Goal: Information Seeking & Learning: Understand process/instructions

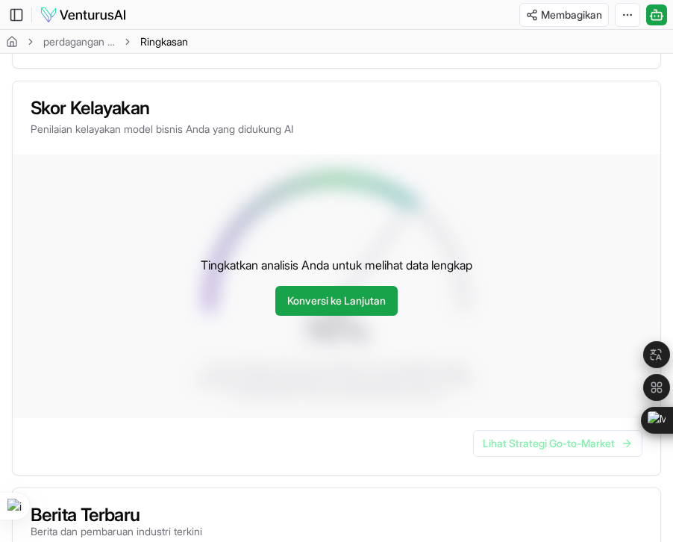
scroll to position [442, 0]
click at [288, 312] on link "Konversi ke Lanjutan" at bounding box center [336, 301] width 122 height 30
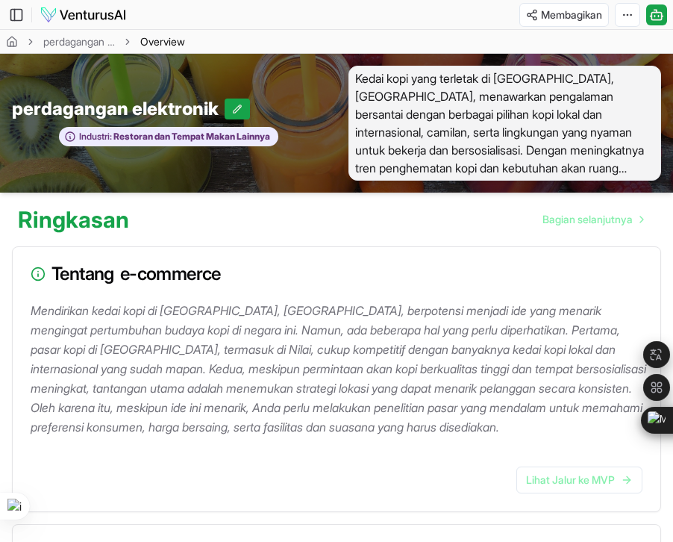
click at [612, 16] on div "Membagikan Alihkan Bilah Samping Obrolan" at bounding box center [593, 15] width 160 height 24
click at [615, 17] on html "Kami menghargai privasi [PERSON_NAME] menggunakan cookie untuk meningkatkan pen…" at bounding box center [336, 271] width 673 height 542
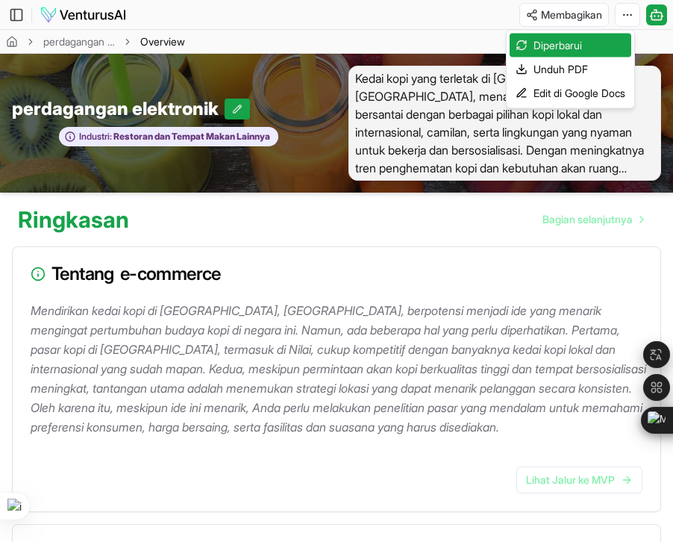
click at [336, 220] on html "Kami menghargai privasi [PERSON_NAME] menggunakan cookie untuk meningkatkan pen…" at bounding box center [336, 271] width 673 height 542
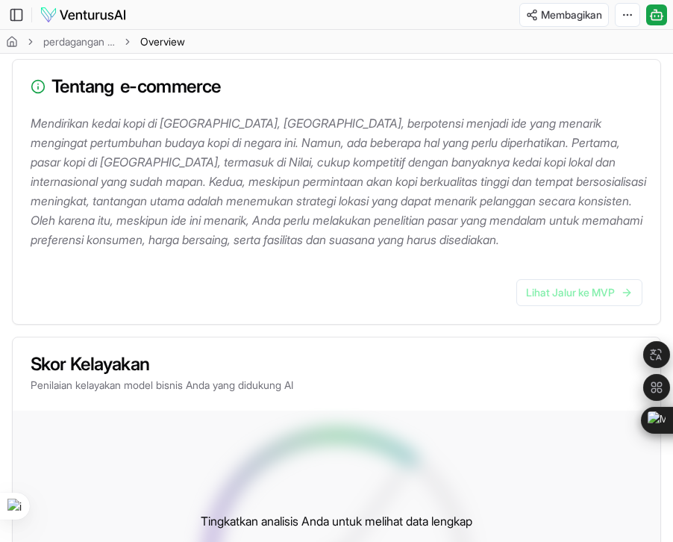
scroll to position [159, 0]
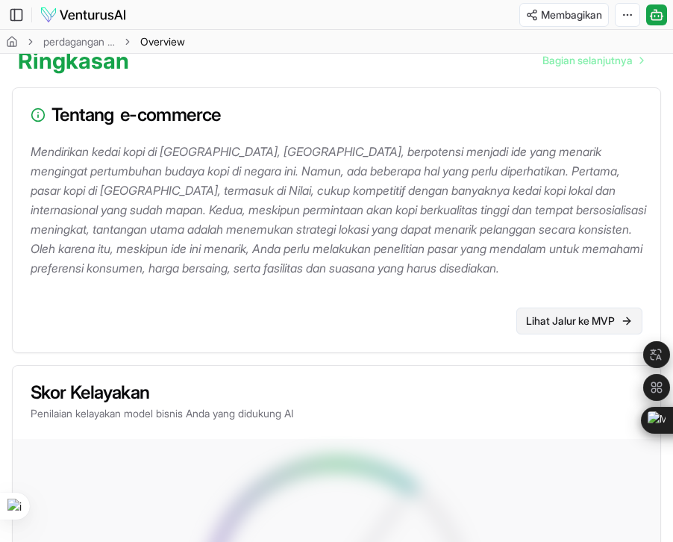
click at [531, 324] on font "Lihat Jalur ke MVP" at bounding box center [570, 320] width 89 height 13
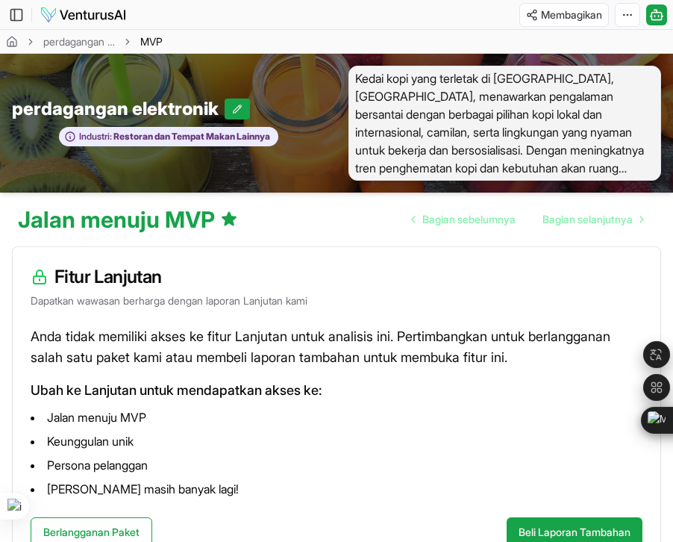
scroll to position [98, 0]
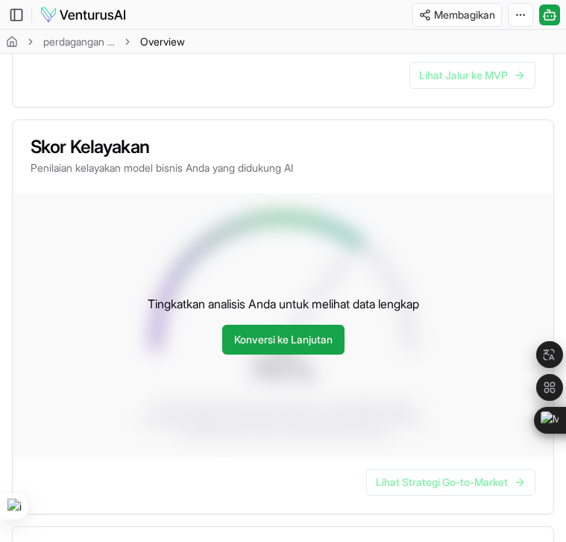
scroll to position [564, 0]
